Goal: Find contact information: Find contact information

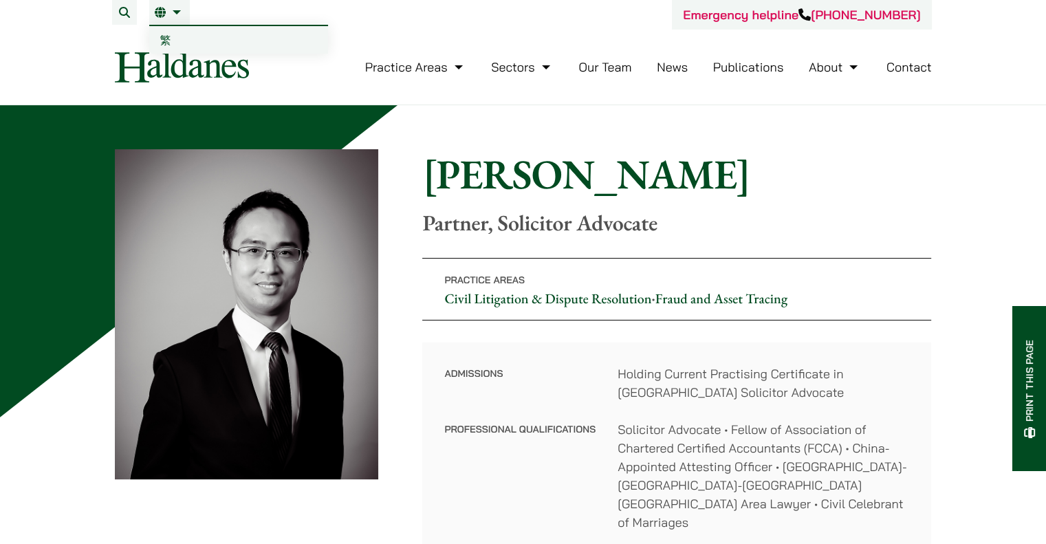
click at [171, 41] on span "繁" at bounding box center [165, 40] width 11 height 14
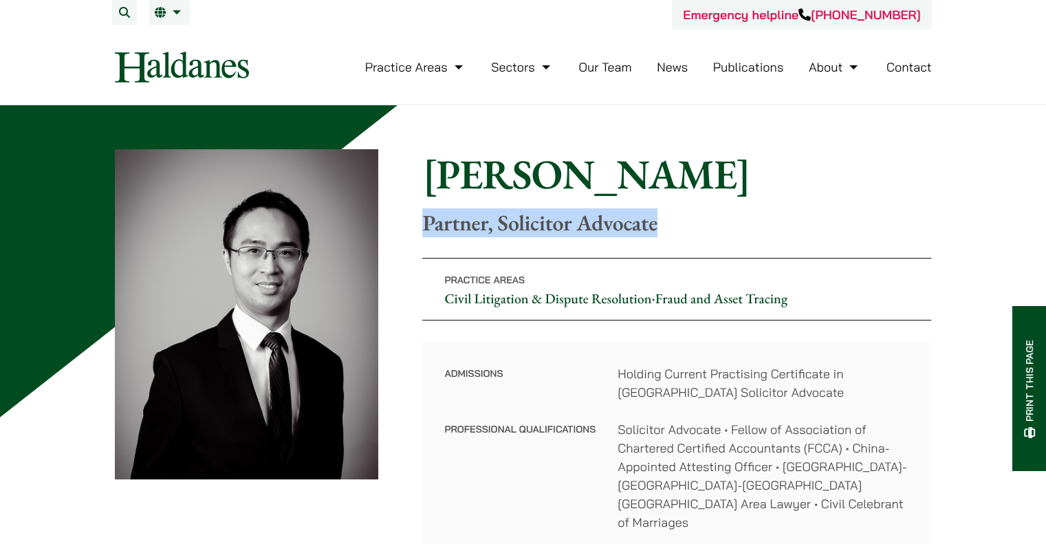
drag, startPoint x: 427, startPoint y: 224, endPoint x: 660, endPoint y: 233, distance: 234.1
click at [660, 233] on p "Partner, Solicitor Advocate" at bounding box center [676, 223] width 509 height 26
copy p "Partner, Solicitor Advocate"
click at [485, 226] on p "Partner, Solicitor Advocate" at bounding box center [676, 223] width 509 height 26
drag, startPoint x: 502, startPoint y: 225, endPoint x: 570, endPoint y: 226, distance: 68.1
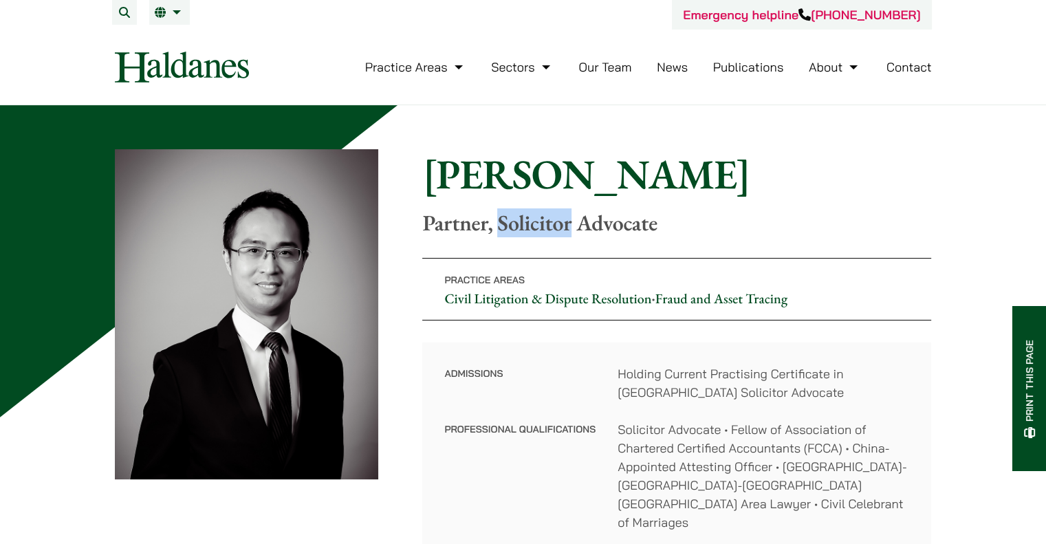
click at [570, 226] on p "Partner, Solicitor Advocate" at bounding box center [676, 223] width 509 height 26
copy p "Solicitor"
click at [476, 238] on div "Home » Lawyers » Nathan Wong Nathan Wong Partner, Solicitor Advocate Practice A…" at bounding box center [523, 370] width 817 height 442
drag, startPoint x: 429, startPoint y: 222, endPoint x: 600, endPoint y: 234, distance: 171.0
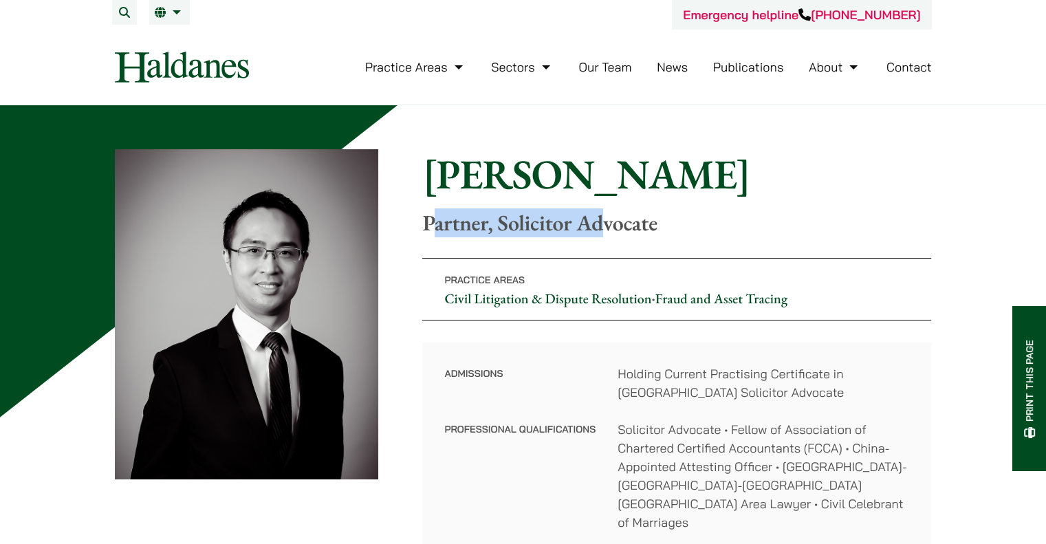
click at [600, 234] on p "Partner, Solicitor Advocate" at bounding box center [676, 223] width 509 height 26
click at [570, 241] on div "Home » Lawyers » Nathan Wong Nathan Wong Partner, Solicitor Advocate Practice A…" at bounding box center [523, 370] width 817 height 442
drag, startPoint x: 427, startPoint y: 221, endPoint x: 664, endPoint y: 234, distance: 237.7
click at [664, 234] on p "Partner, Solicitor Advocate" at bounding box center [676, 223] width 509 height 26
copy p "Partner, Solicitor Advocate"
